Goal: Task Accomplishment & Management: Complete application form

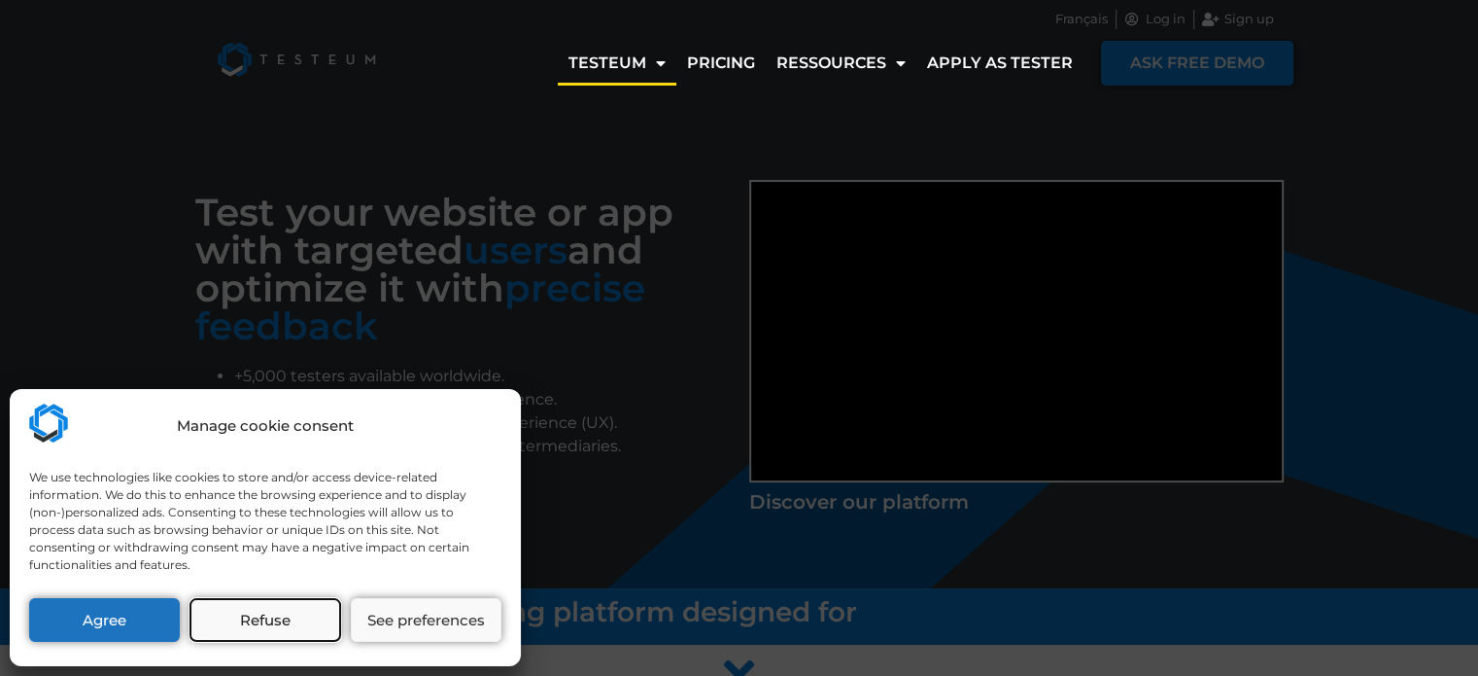
click at [236, 639] on button "Refuse" at bounding box center [265, 620] width 151 height 44
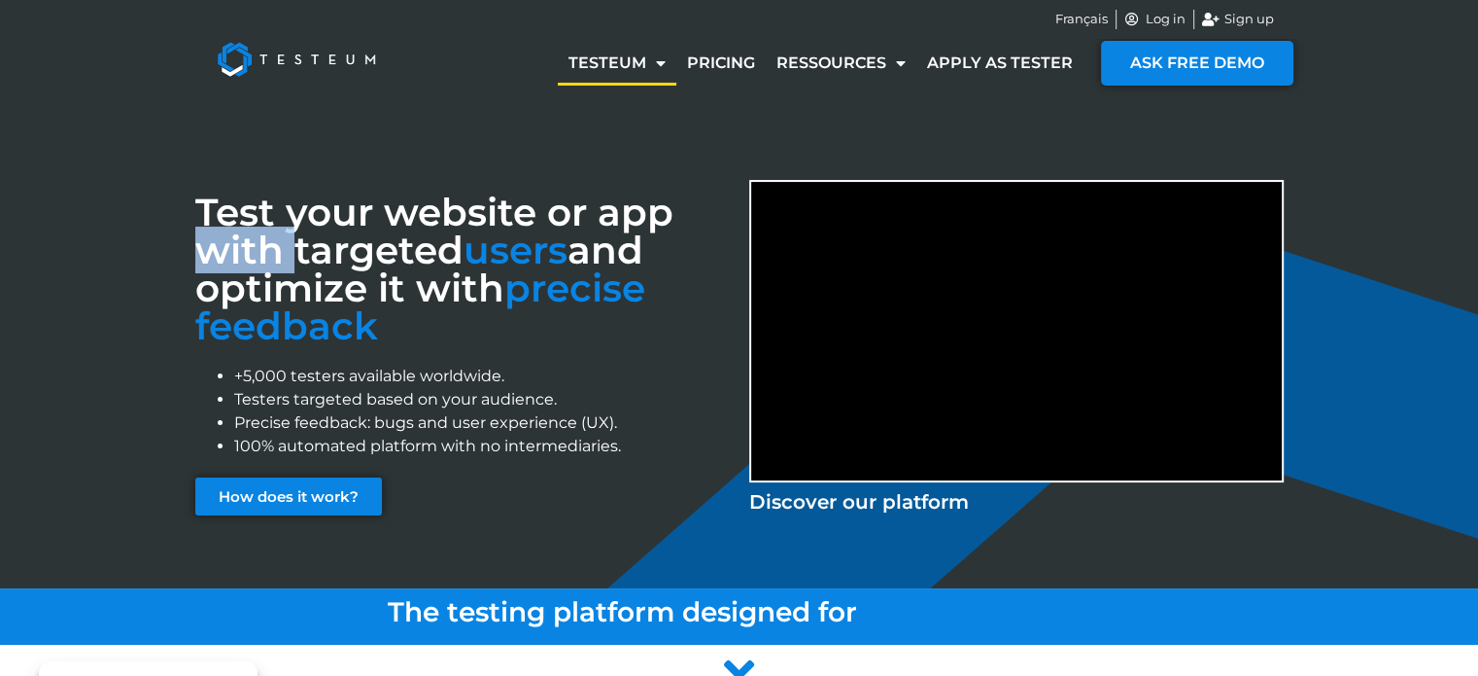
drag, startPoint x: 295, startPoint y: 235, endPoint x: 672, endPoint y: 225, distance: 376.3
click at [672, 225] on h3 "Test your website or app with targeted users and optimize it with precise feedb…" at bounding box center [462, 269] width 535 height 152
click at [519, 260] on span "users" at bounding box center [516, 249] width 104 height 47
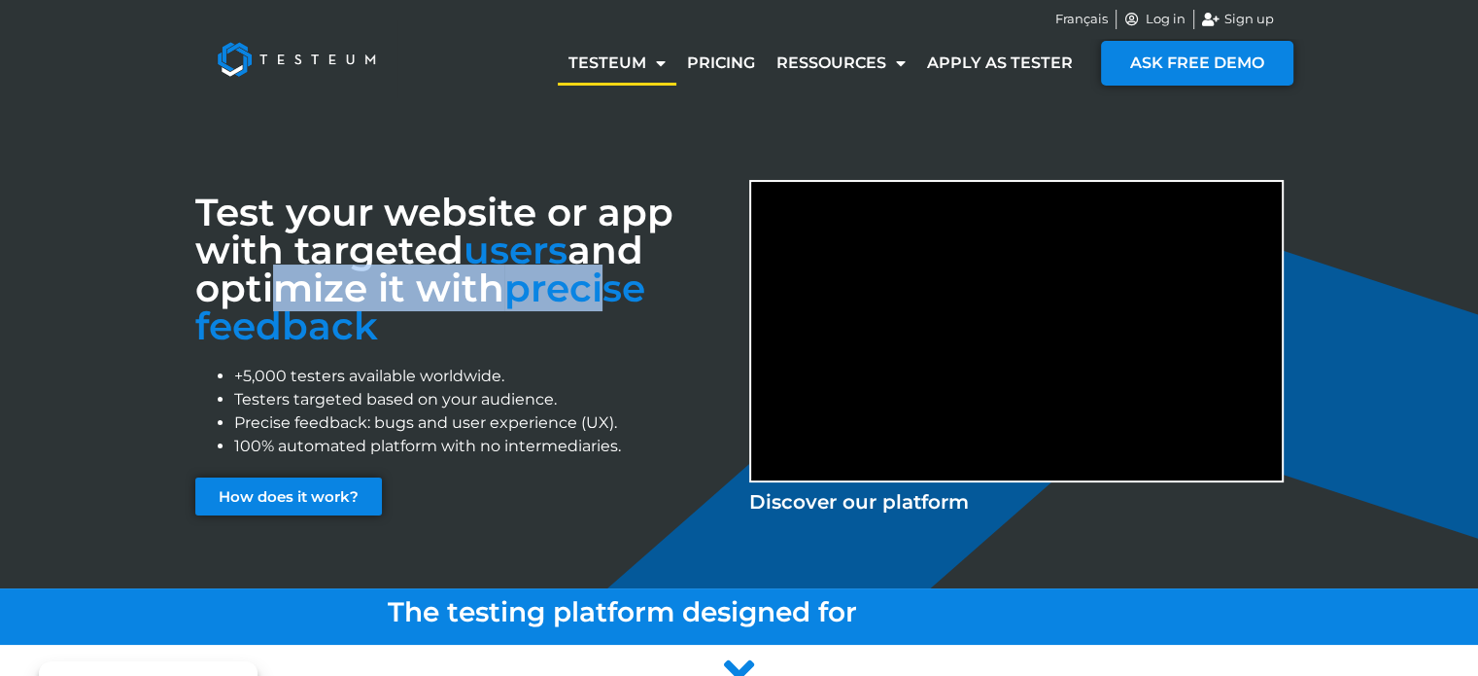
drag, startPoint x: 269, startPoint y: 287, endPoint x: 610, endPoint y: 284, distance: 341.2
click at [610, 284] on h3 "Test your website or app with targeted users and optimize it with precise feedb…" at bounding box center [462, 269] width 535 height 152
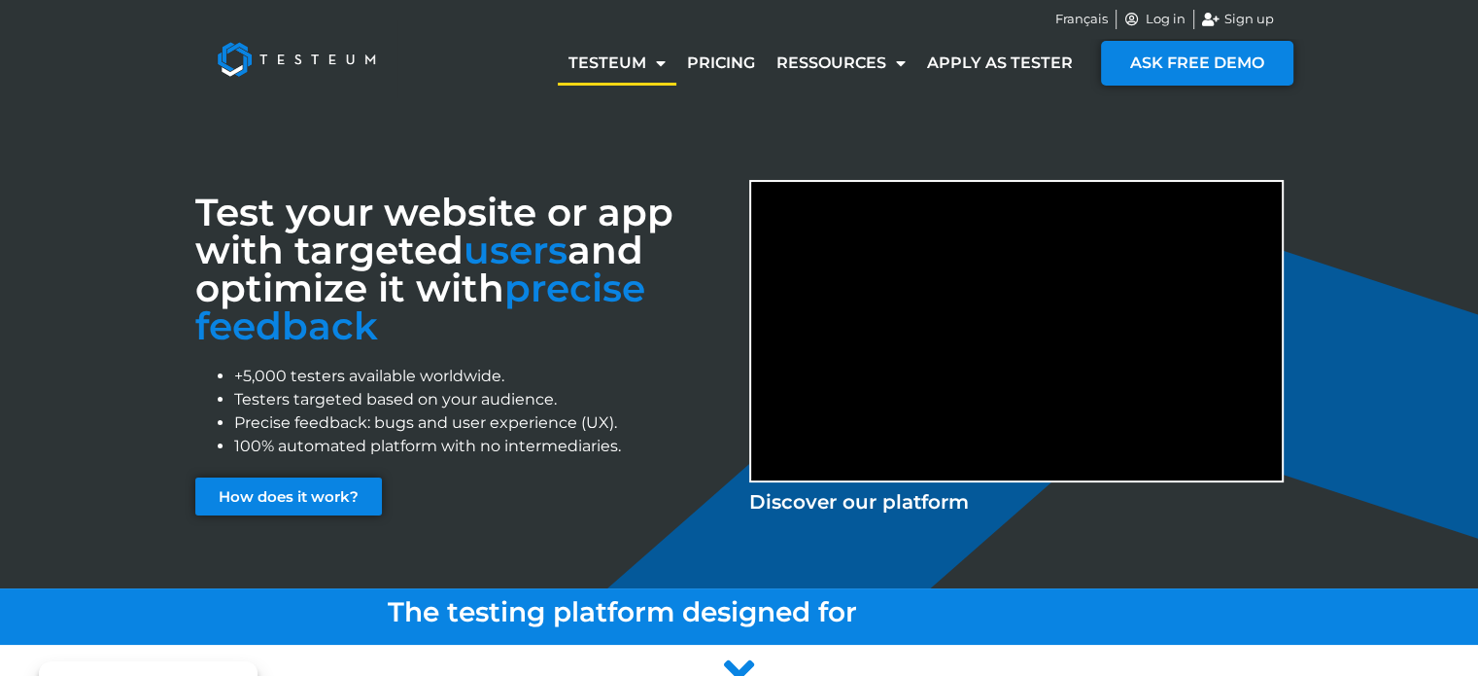
click at [563, 316] on h3 "Test your website or app with targeted users and optimize it with precise feedb…" at bounding box center [462, 269] width 535 height 152
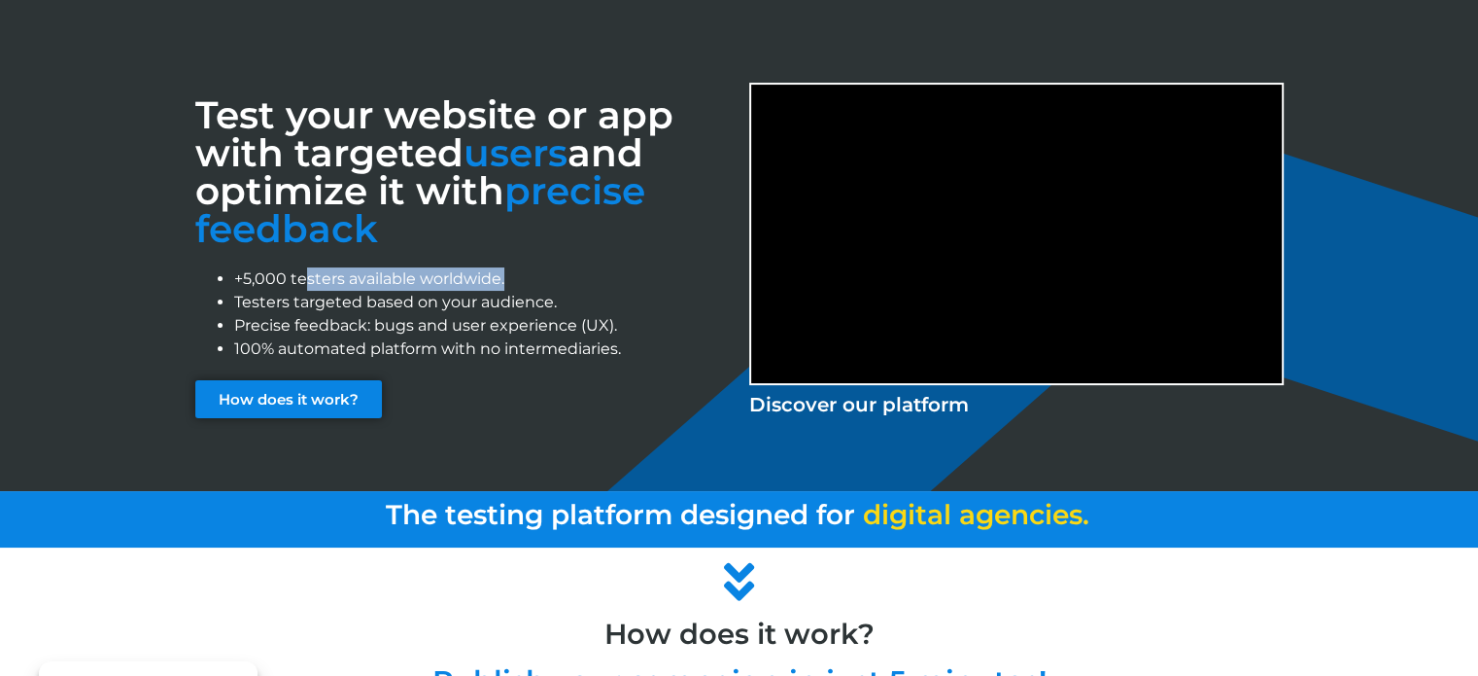
drag, startPoint x: 304, startPoint y: 282, endPoint x: 503, endPoint y: 276, distance: 198.4
click at [503, 276] on li "+5,000 testers available worldwide." at bounding box center [482, 278] width 496 height 23
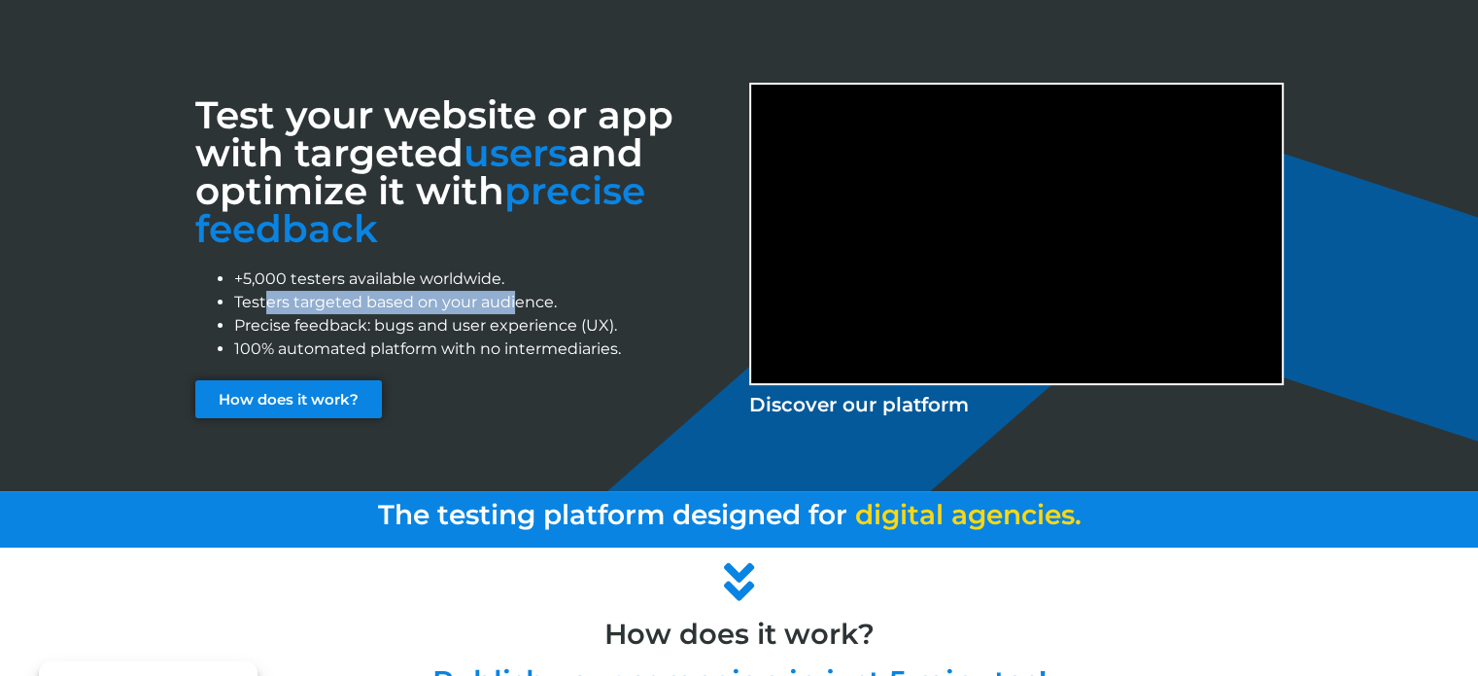
drag, startPoint x: 269, startPoint y: 308, endPoint x: 521, endPoint y: 304, distance: 251.8
click at [521, 304] on li "Testers targeted based on your audience." at bounding box center [482, 302] width 496 height 23
click at [569, 304] on li "Testers targeted based on your audience." at bounding box center [482, 302] width 496 height 23
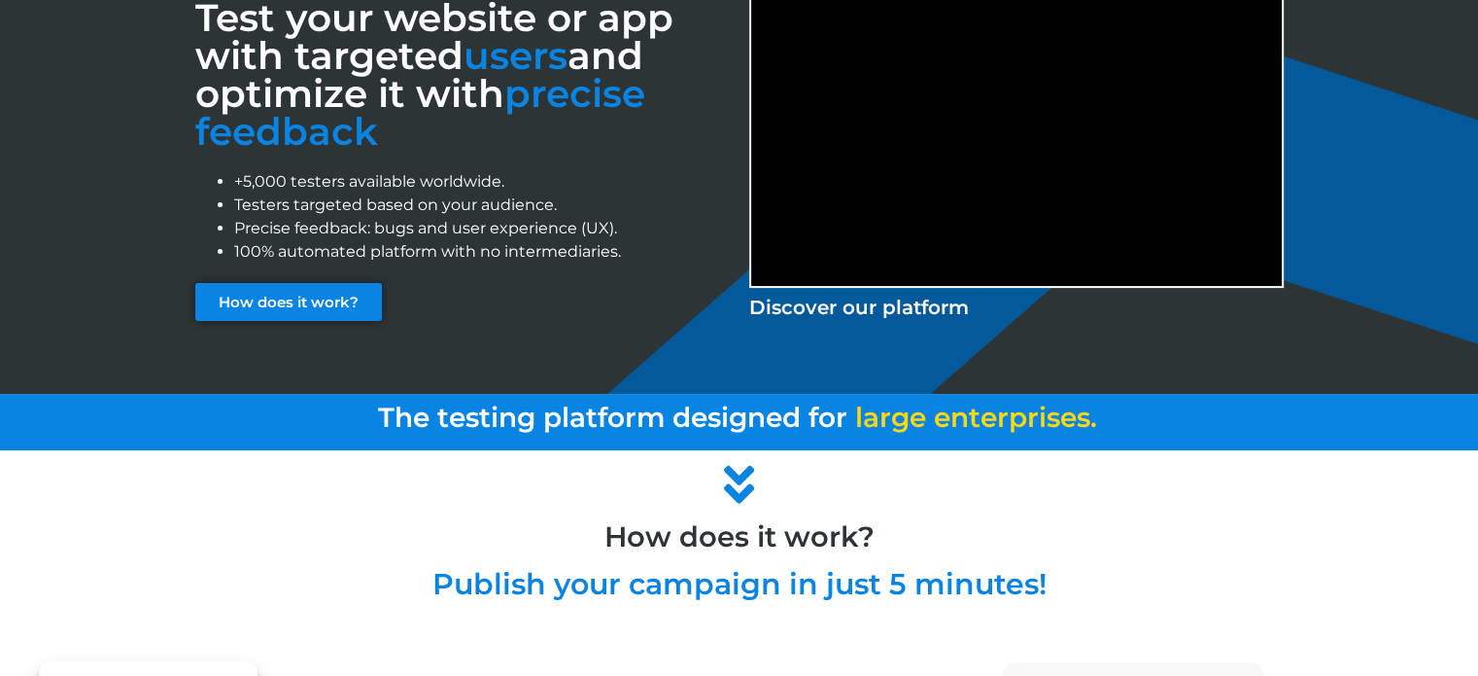
scroll to position [0, 0]
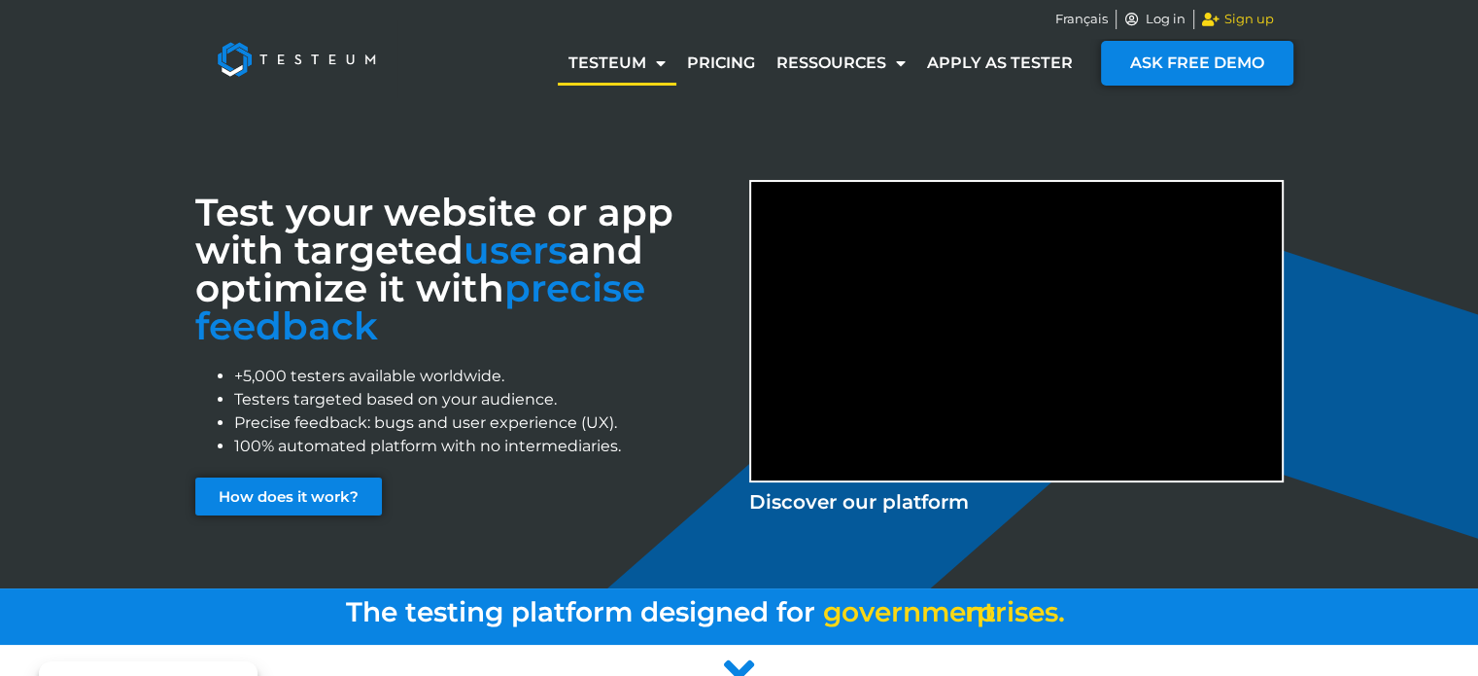
click at [1252, 22] on span "Sign up" at bounding box center [1247, 19] width 54 height 19
